Goal: Navigation & Orientation: Find specific page/section

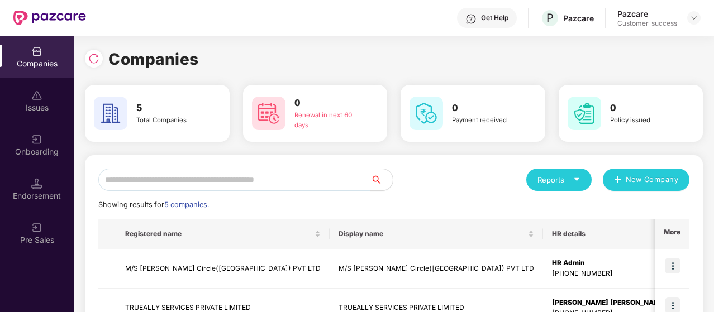
scroll to position [149, 0]
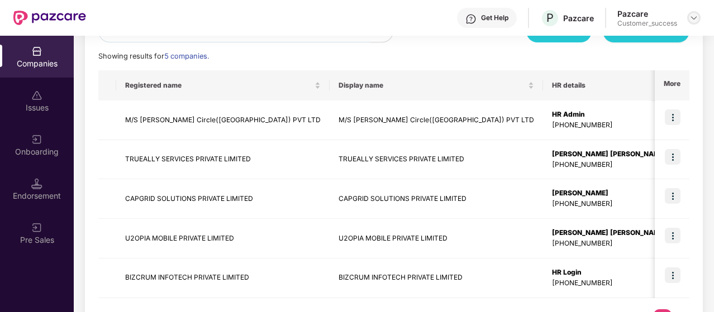
click at [695, 16] on img at bounding box center [693, 17] width 9 height 9
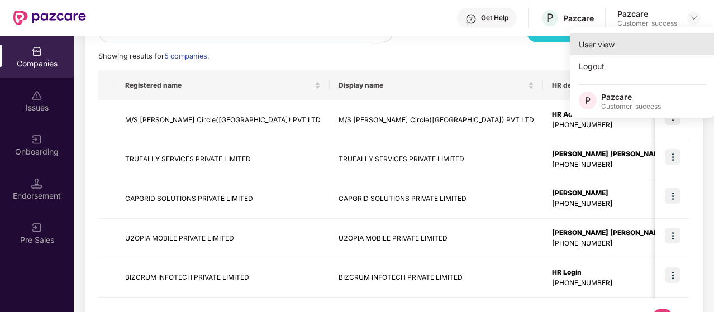
click at [649, 41] on div "User view" at bounding box center [642, 45] width 145 height 22
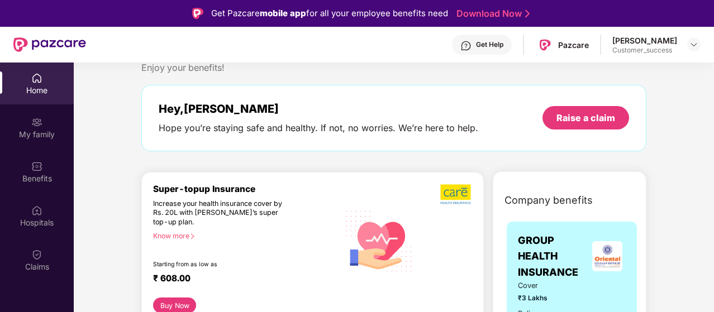
scroll to position [28, 0]
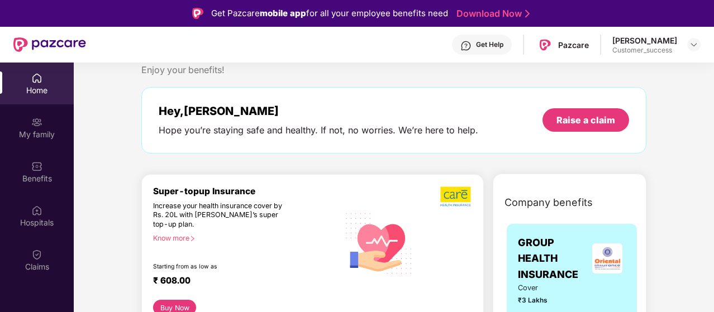
click at [489, 50] on div "Get Help" at bounding box center [482, 45] width 60 height 20
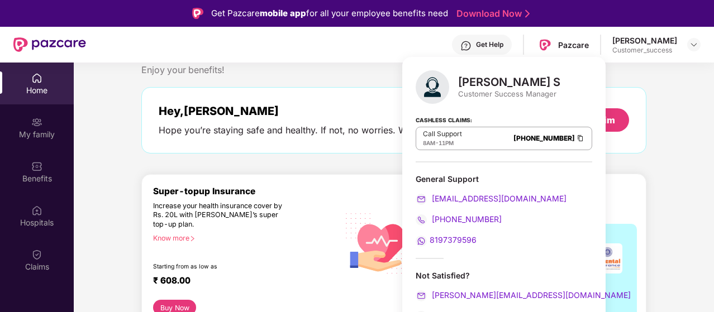
click at [612, 83] on div "Welcome back, Swarnima! Enjoy your benefits! Hey, Swarnima Hope you’re staying …" at bounding box center [394, 104] width 514 height 122
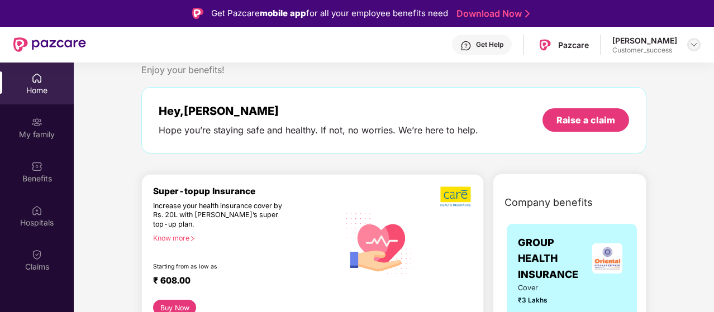
click at [694, 51] on div at bounding box center [693, 44] width 13 height 13
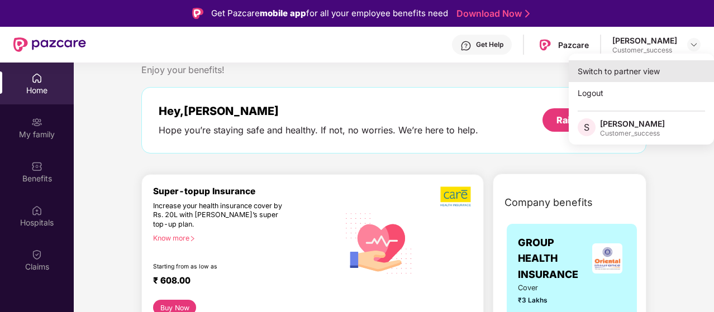
click at [642, 72] on div "Switch to partner view" at bounding box center [641, 71] width 145 height 22
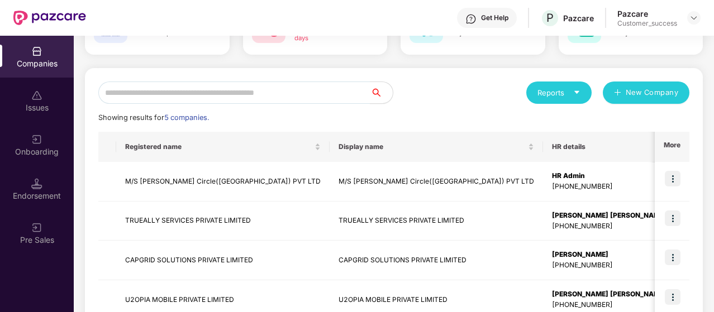
scroll to position [0, 0]
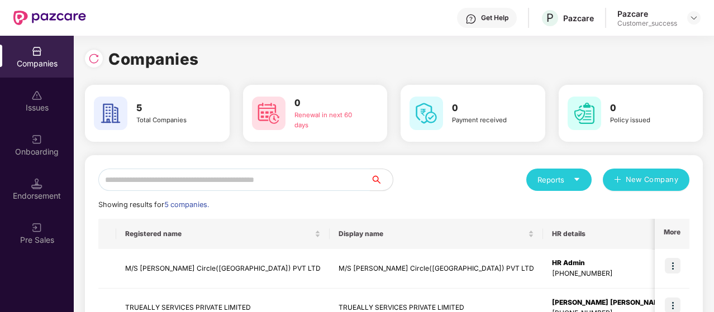
click at [688, 22] on div at bounding box center [693, 17] width 13 height 13
click at [691, 21] on img at bounding box center [693, 17] width 9 height 9
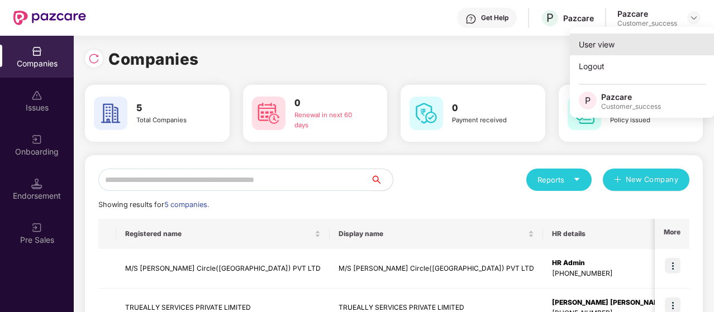
click at [616, 41] on div "User view" at bounding box center [642, 45] width 145 height 22
